Goal: Navigation & Orientation: Find specific page/section

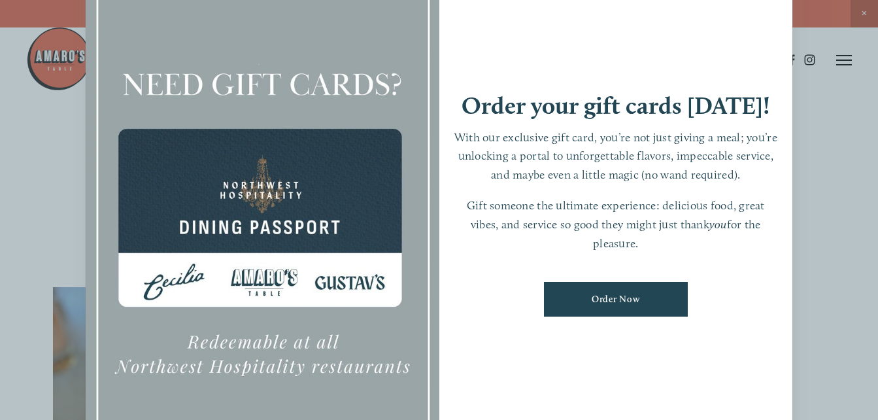
drag, startPoint x: 738, startPoint y: 22, endPoint x: 749, endPoint y: 29, distance: 13.1
click at [740, 22] on div "Order your gift cards [DATE]! With our exclusive gift card, you’re not just giv…" at bounding box center [616, 210] width 354 height 495
drag, startPoint x: 563, startPoint y: 353, endPoint x: 540, endPoint y: 354, distance: 23.6
click at [561, 353] on div "Order your gift cards [DATE]! With our exclusive gift card, you’re not just giv…" at bounding box center [616, 210] width 354 height 495
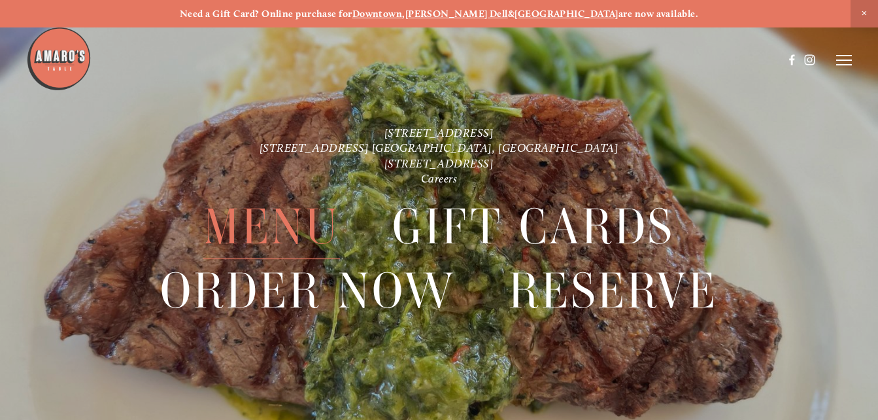
click at [286, 220] on span "Menu" at bounding box center [271, 227] width 137 height 64
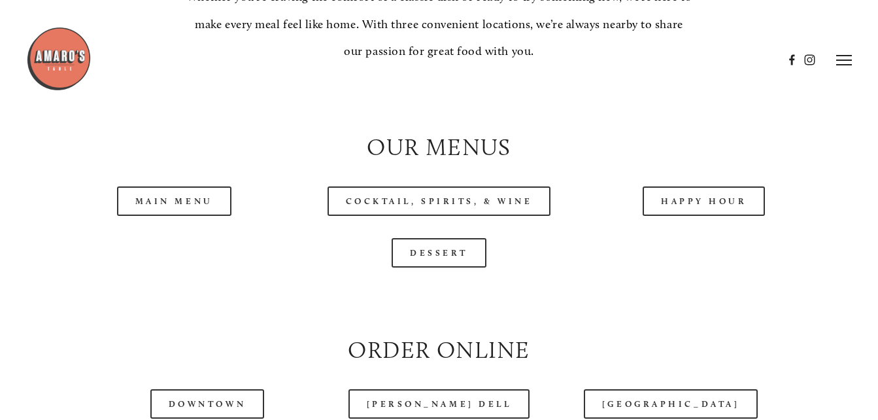
scroll to position [1170, 0]
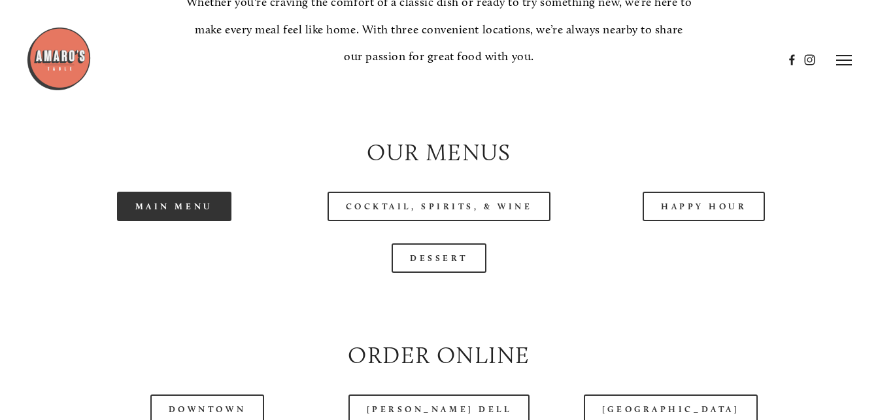
click at [171, 213] on link "Main Menu" at bounding box center [174, 205] width 114 height 29
